Goal: Answer question/provide support: Share knowledge or assist other users

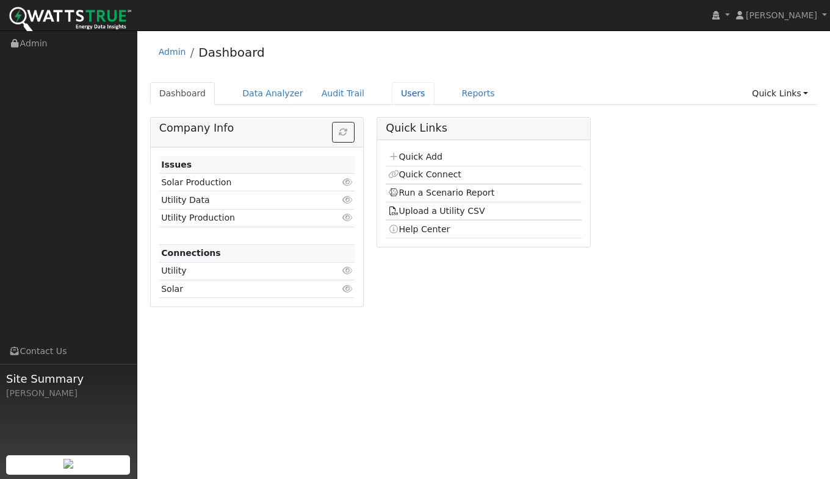
click at [392, 93] on link "Users" at bounding box center [413, 93] width 43 height 23
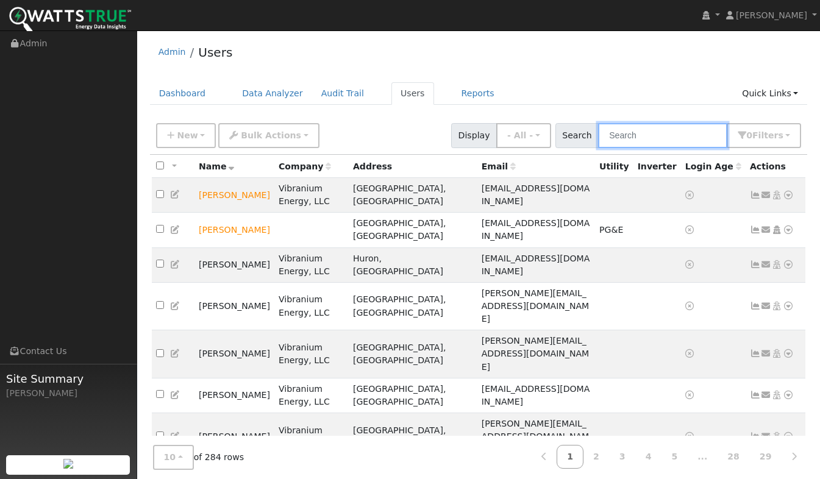
click at [679, 137] on input "text" at bounding box center [662, 135] width 129 height 25
type input "Samuel"
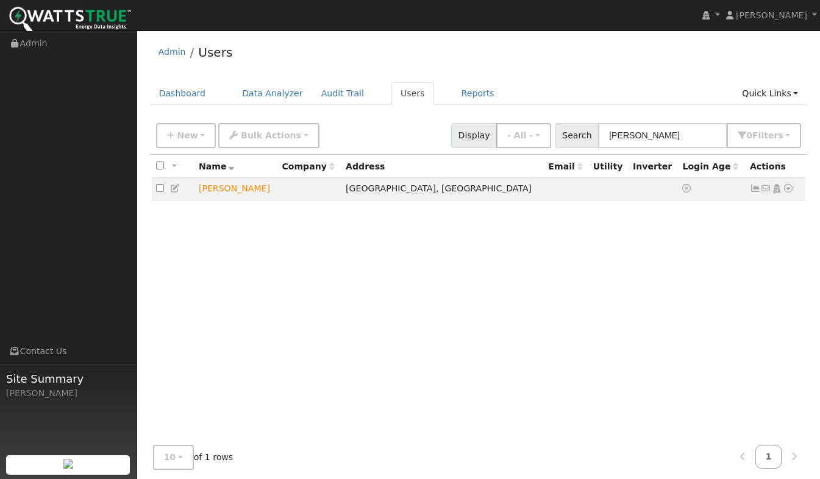
click at [792, 192] on icon at bounding box center [788, 188] width 11 height 9
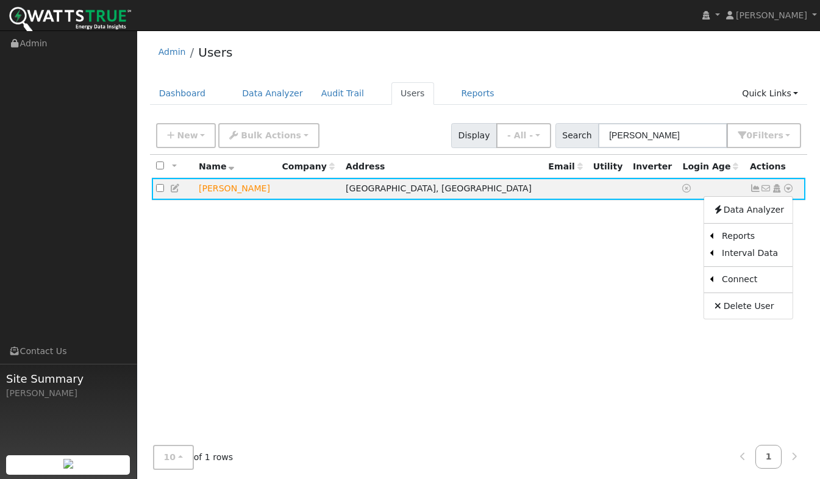
click at [0, 0] on link "Scenario" at bounding box center [0, 0] width 0 height 0
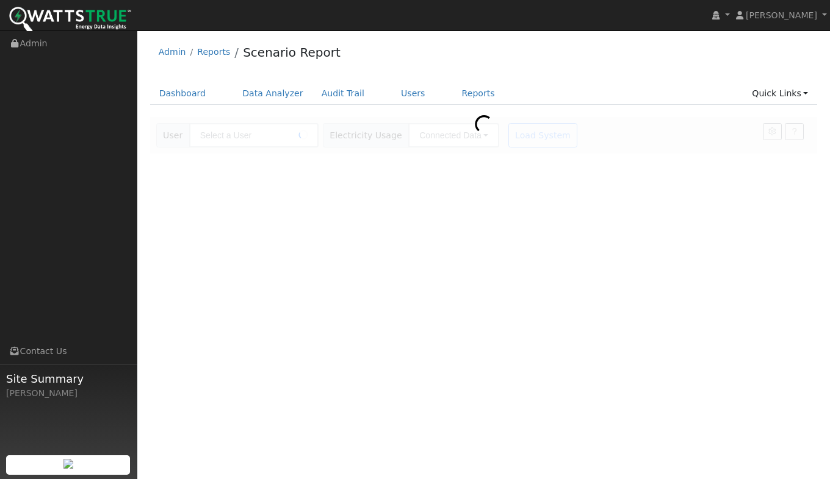
type input "[PERSON_NAME]"
type input "Pacific Gas & Electric"
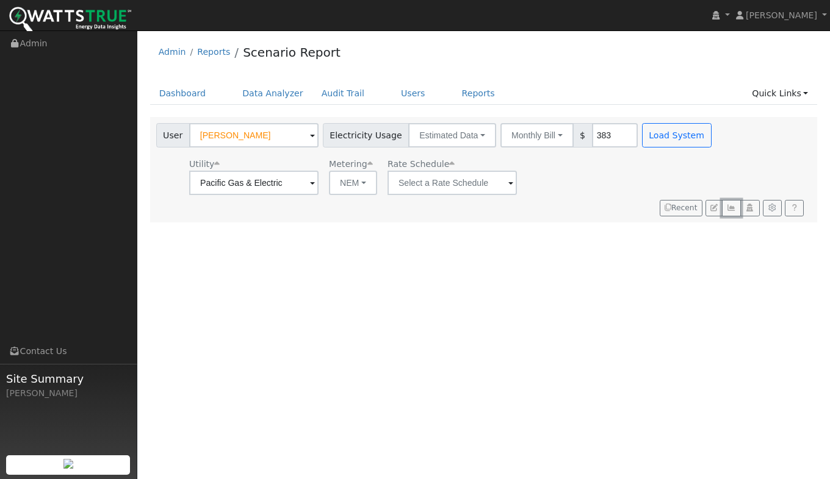
click at [732, 209] on icon "button" at bounding box center [730, 207] width 9 height 7
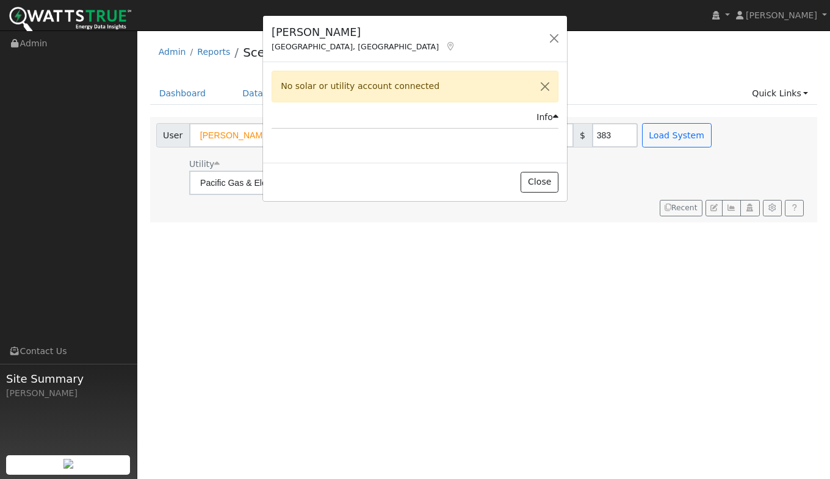
drag, startPoint x: 412, startPoint y: 172, endPoint x: 542, endPoint y: 226, distance: 141.4
click at [542, 228] on div "Samuel Leon Lincoln, CA Default Account Default Account 1967 Rickenbacker Lane,…" at bounding box center [415, 239] width 830 height 479
click at [538, 183] on button "Close" at bounding box center [538, 182] width 37 height 21
